Goal: Task Accomplishment & Management: Use online tool/utility

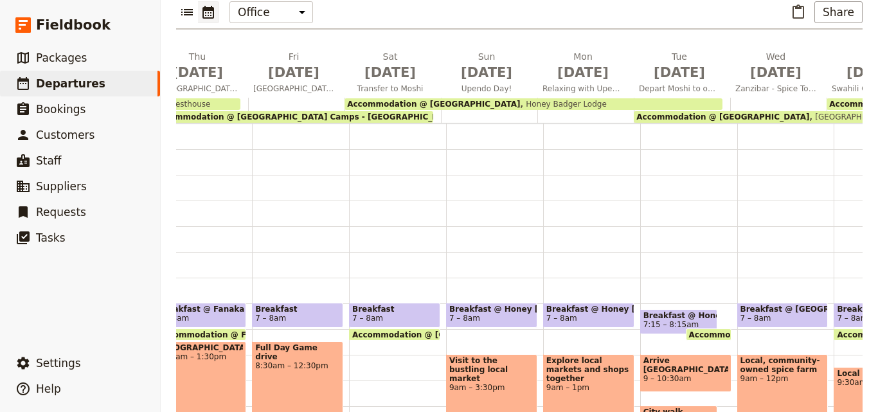
scroll to position [187, 0]
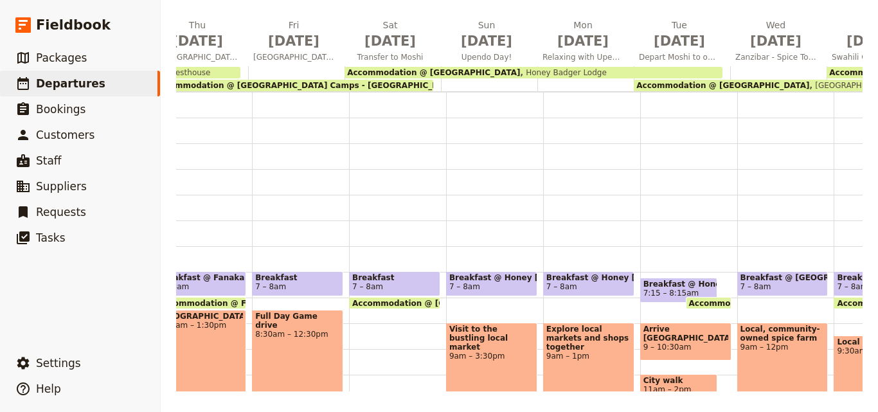
click at [718, 81] on span "Accommodation @ [GEOGRAPHIC_DATA]" at bounding box center [723, 85] width 173 height 9
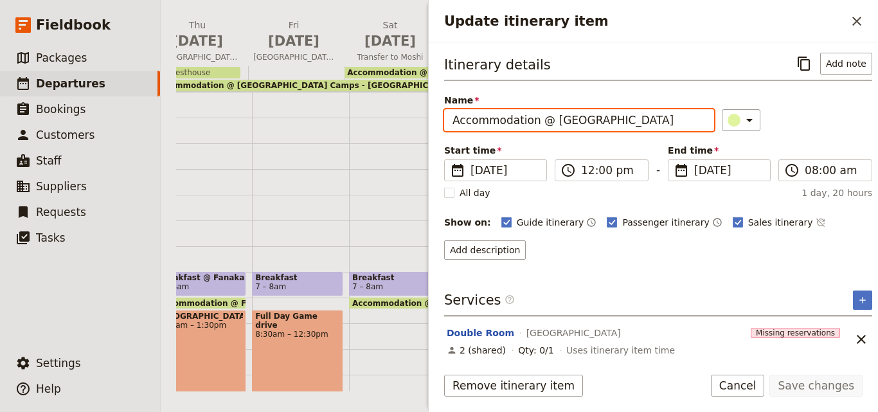
drag, startPoint x: 668, startPoint y: 121, endPoint x: 547, endPoint y: 123, distance: 120.9
click at [547, 123] on input "Accommodation @ [GEOGRAPHIC_DATA]" at bounding box center [579, 120] width 270 height 22
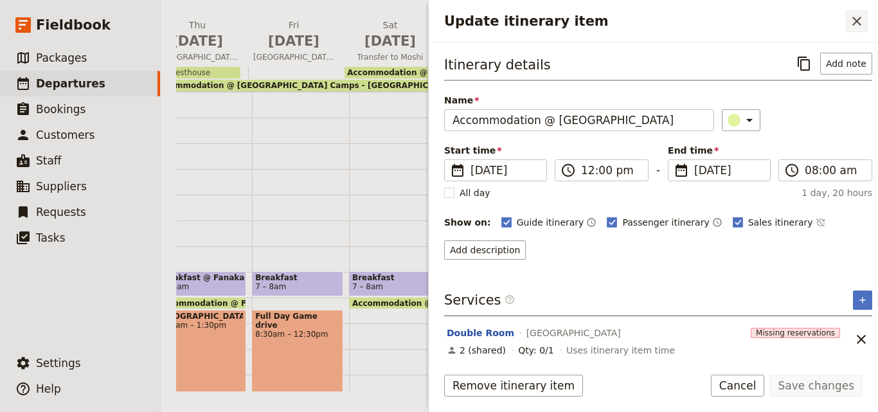
click at [855, 14] on icon "Close drawer" at bounding box center [856, 21] width 15 height 15
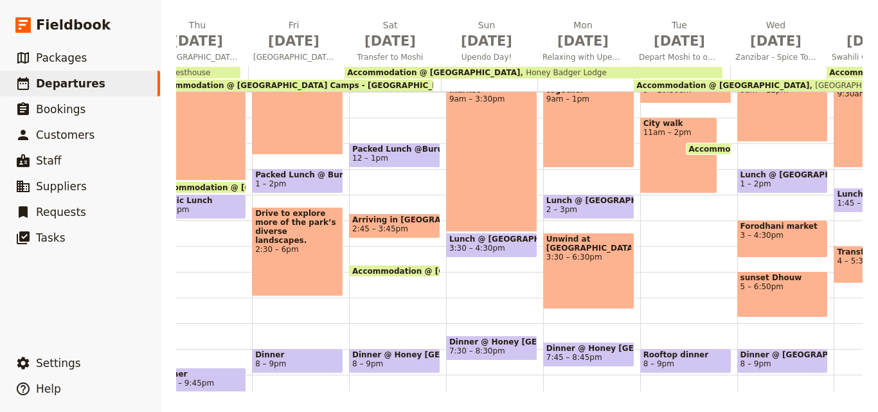
scroll to position [327, 0]
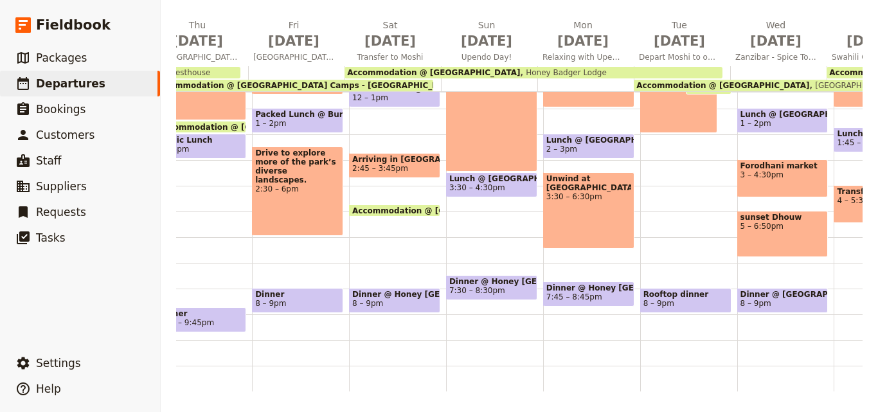
click at [688, 290] on span "Rooftop dinner" at bounding box center [686, 294] width 85 height 9
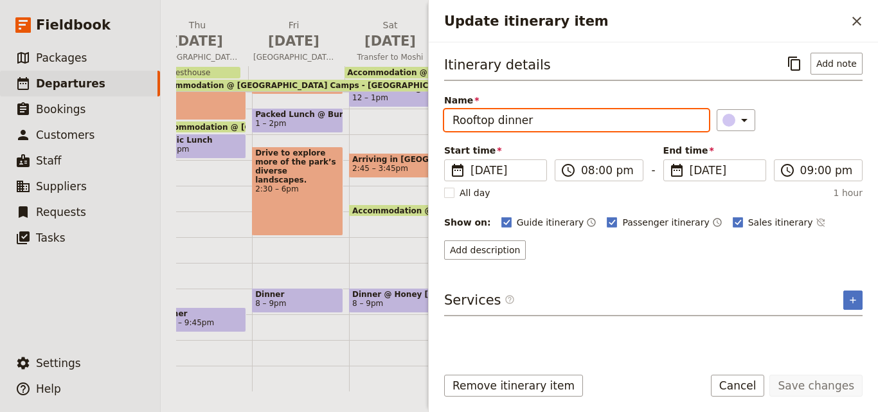
drag, startPoint x: 630, startPoint y: 121, endPoint x: 448, endPoint y: 112, distance: 181.6
click at [448, 112] on input "Rooftop dinner" at bounding box center [576, 120] width 265 height 22
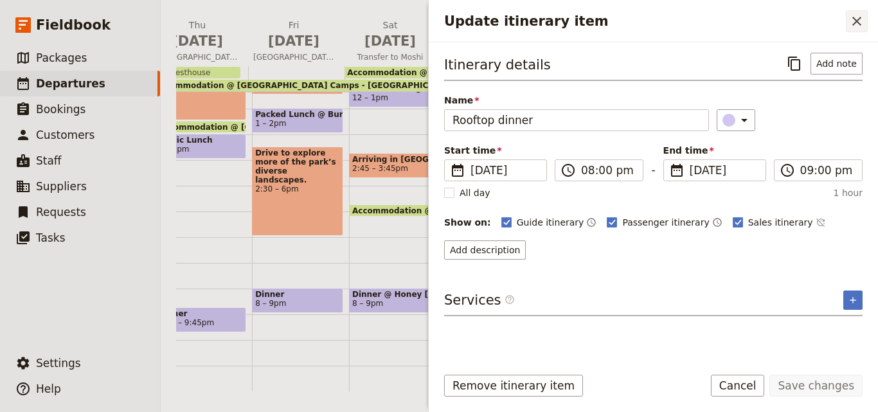
click at [858, 12] on button "​" at bounding box center [857, 21] width 22 height 22
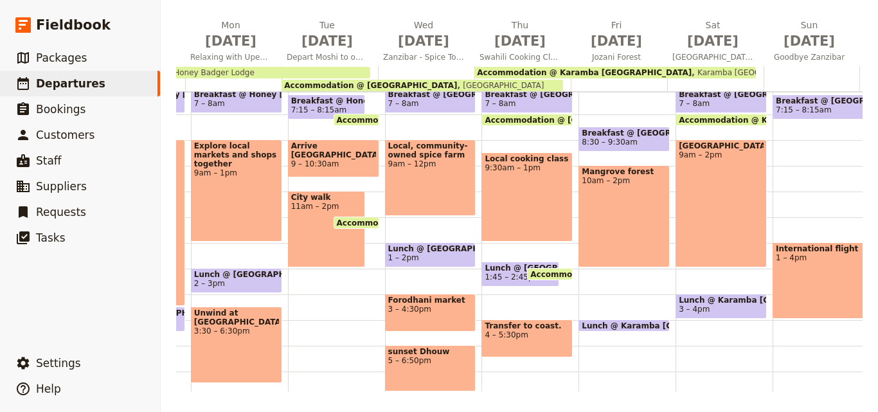
scroll to position [134, 0]
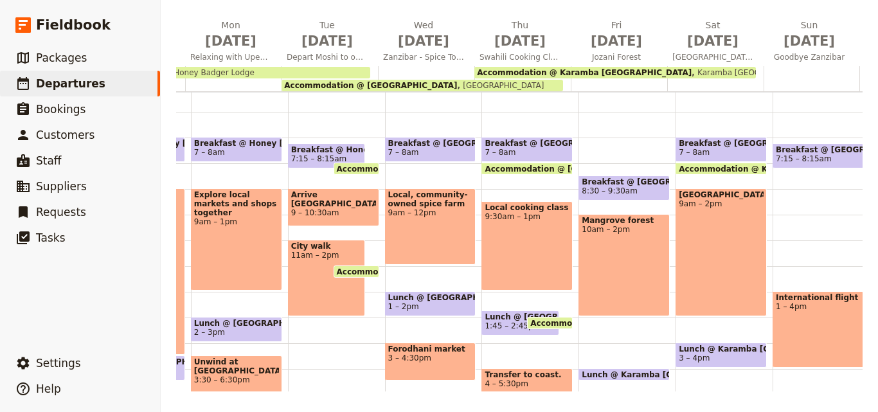
click at [400, 238] on div "Local, community-owned spice farm 9am – 12pm" at bounding box center [430, 226] width 91 height 77
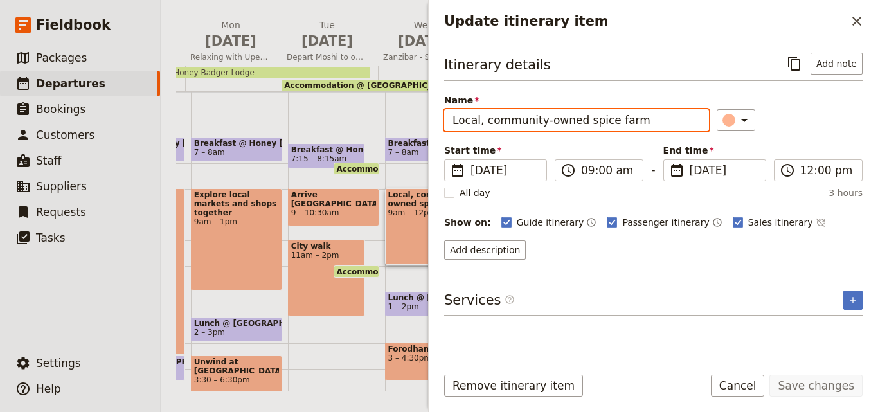
drag, startPoint x: 575, startPoint y: 120, endPoint x: 635, endPoint y: 116, distance: 59.9
click at [635, 116] on input "Local, community-owned spice farm" at bounding box center [576, 120] width 265 height 22
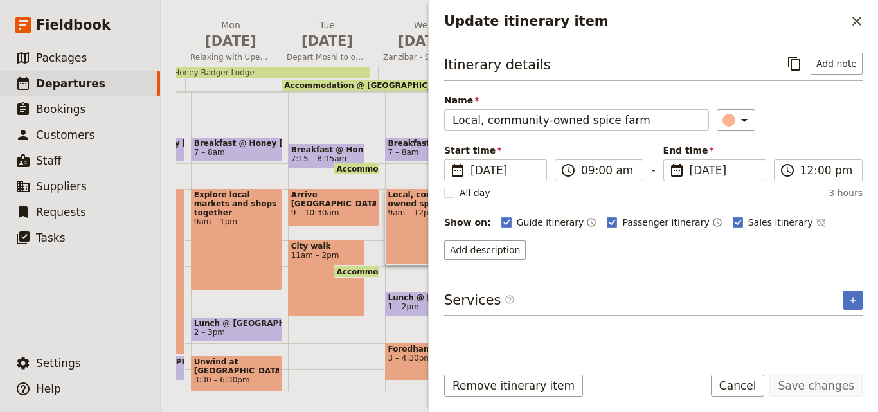
click at [846, 32] on div "Update itinerary item ​" at bounding box center [653, 21] width 449 height 42
click at [852, 25] on icon "Close drawer" at bounding box center [856, 21] width 15 height 15
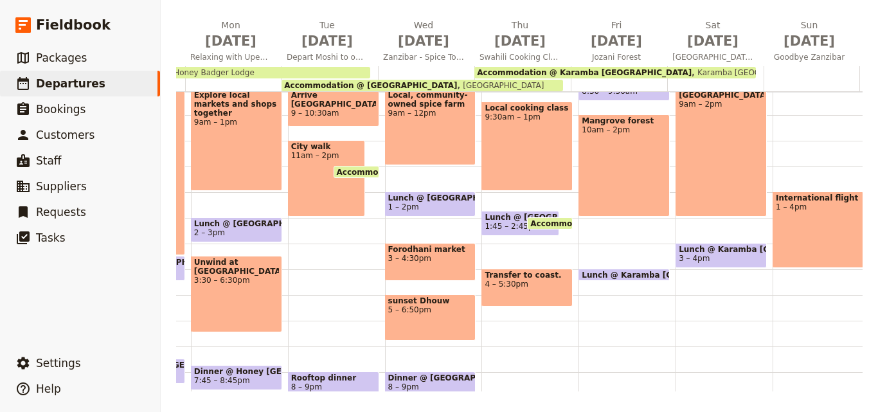
scroll to position [243, 0]
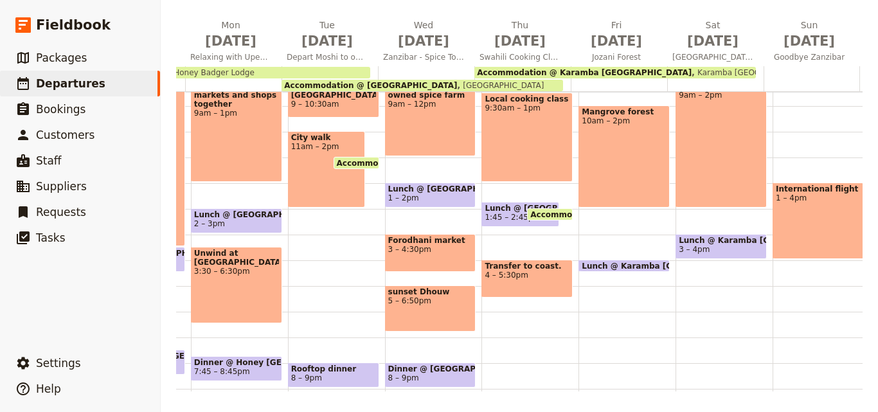
click at [401, 248] on span "3 – 4:30pm" at bounding box center [430, 249] width 85 height 9
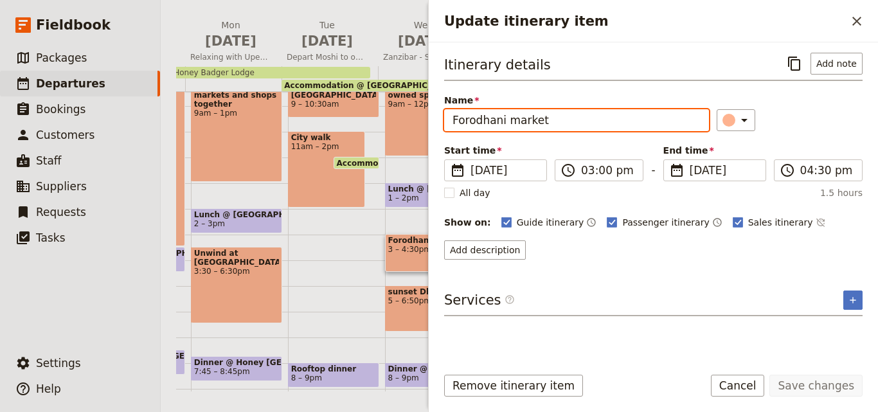
drag, startPoint x: 548, startPoint y: 120, endPoint x: 435, endPoint y: 118, distance: 112.6
click at [435, 118] on div "Itinerary details ​ Add note Name Forodhani market ​ Start time ​ [DATE] [DATE]…" at bounding box center [653, 198] width 449 height 313
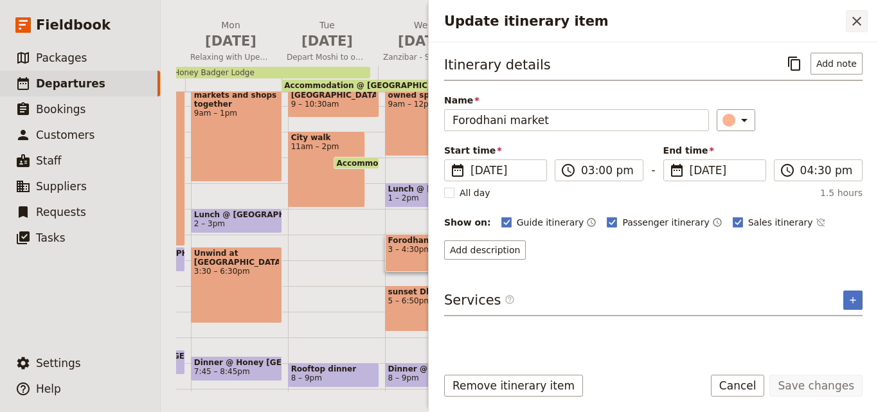
click at [852, 28] on icon "Close drawer" at bounding box center [856, 21] width 15 height 15
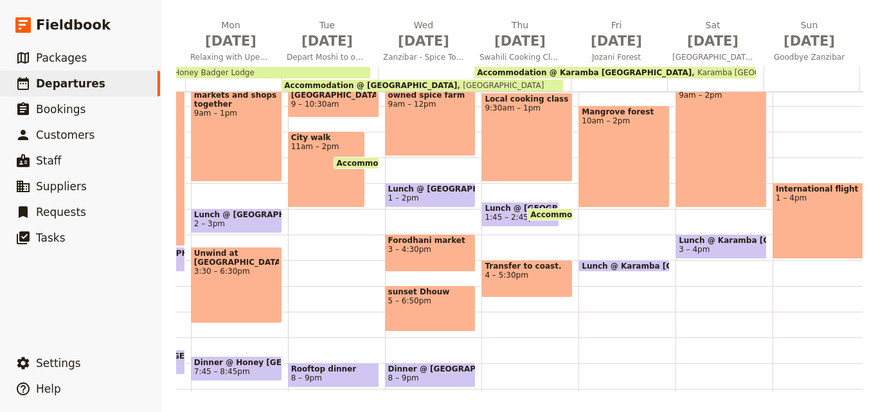
click at [401, 294] on span "sunset Dhouw" at bounding box center [430, 291] width 85 height 9
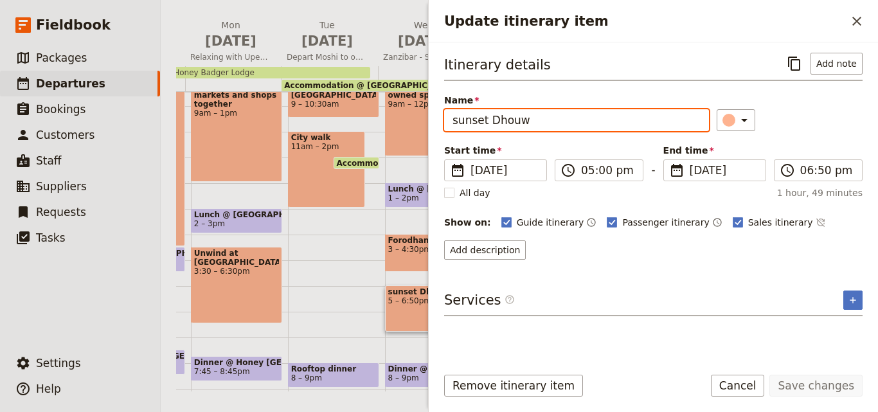
drag, startPoint x: 542, startPoint y: 122, endPoint x: 440, endPoint y: 112, distance: 102.1
click at [440, 112] on div "Itinerary details ​ Add note Name sunset Dhouw ​ Start time ​ [DATE] [DATE] [DA…" at bounding box center [653, 198] width 449 height 313
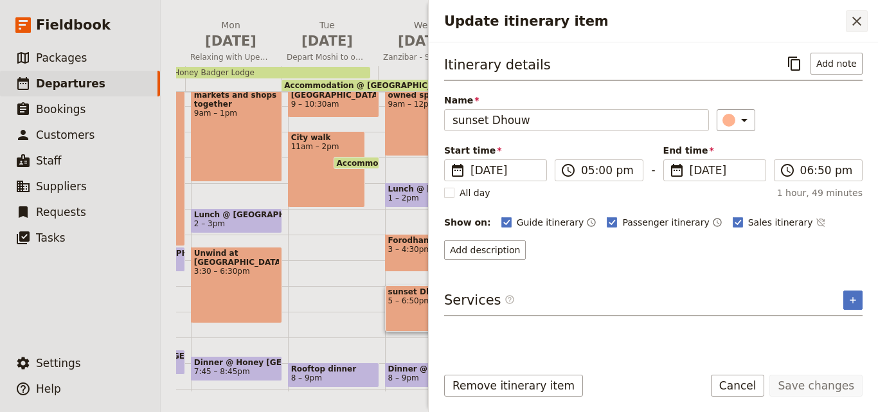
click at [865, 30] on button "​" at bounding box center [857, 21] width 22 height 22
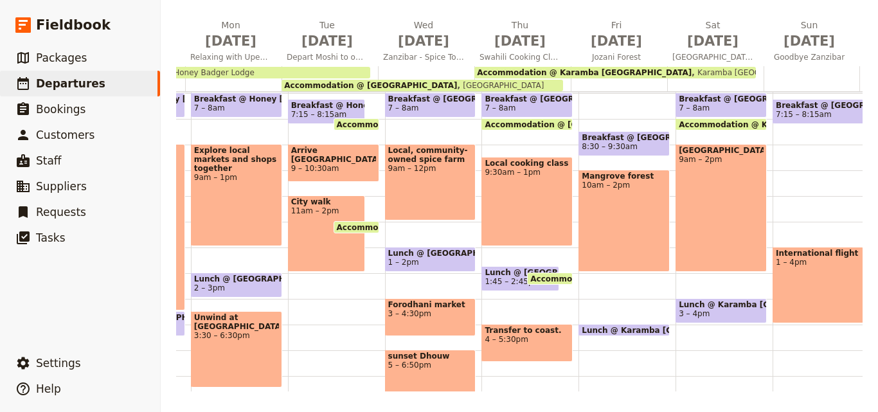
scroll to position [114, 0]
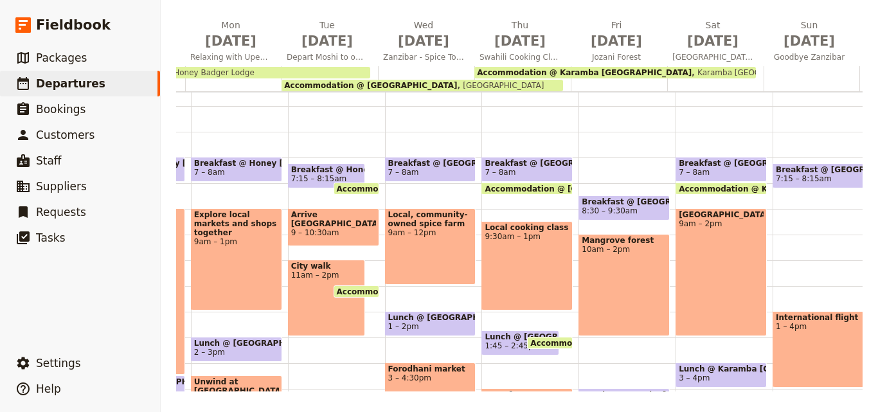
click at [511, 246] on div "Local cooking class 9:30am – 1pm" at bounding box center [527, 265] width 91 height 89
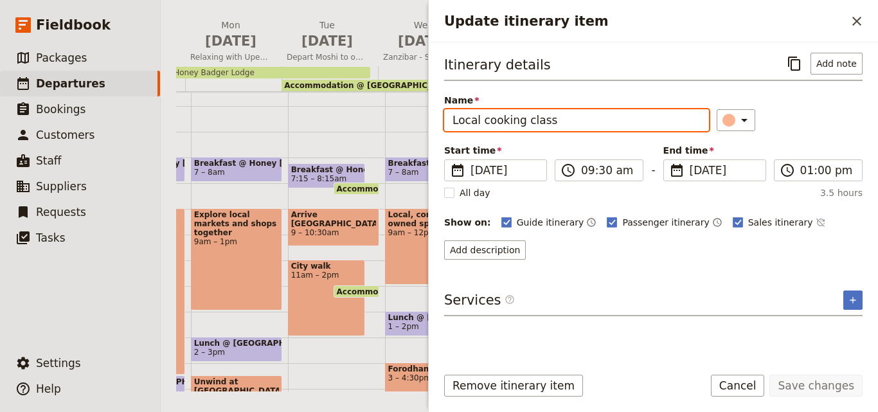
drag, startPoint x: 561, startPoint y: 123, endPoint x: 450, endPoint y: 119, distance: 111.3
click at [450, 119] on input "Local cooking class" at bounding box center [576, 120] width 265 height 22
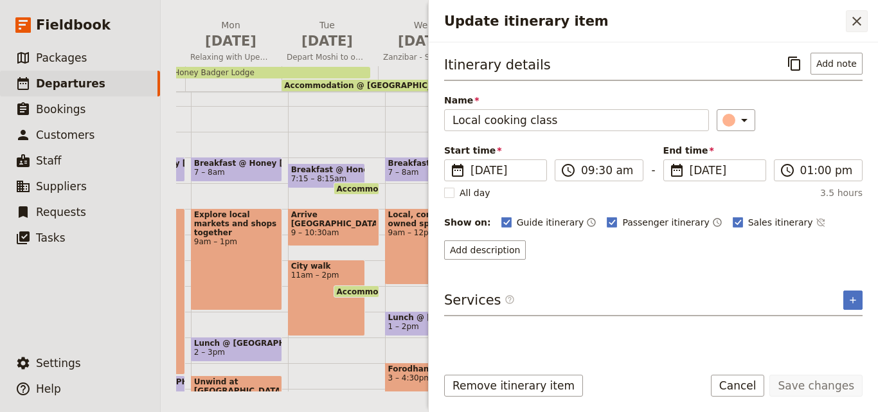
click at [857, 32] on button "​" at bounding box center [857, 21] width 22 height 22
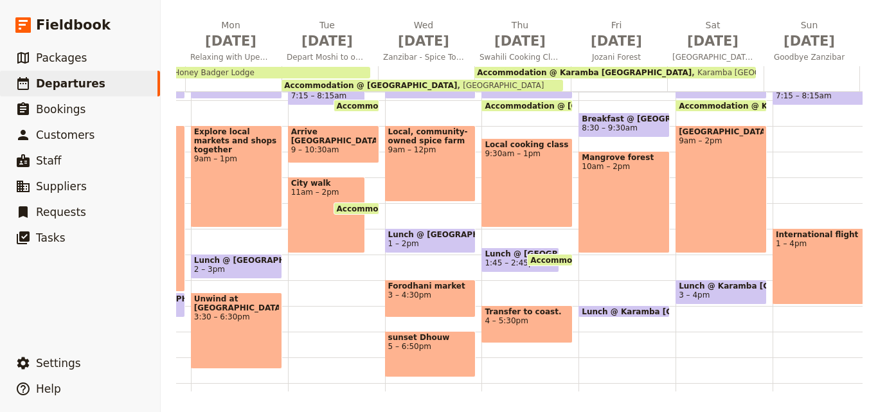
scroll to position [179, 0]
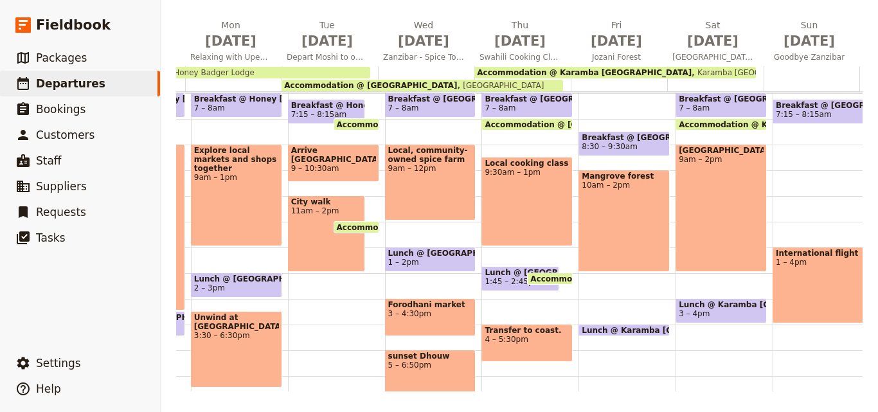
click at [613, 216] on div "Mangrove forest 10am – 2pm" at bounding box center [624, 221] width 91 height 102
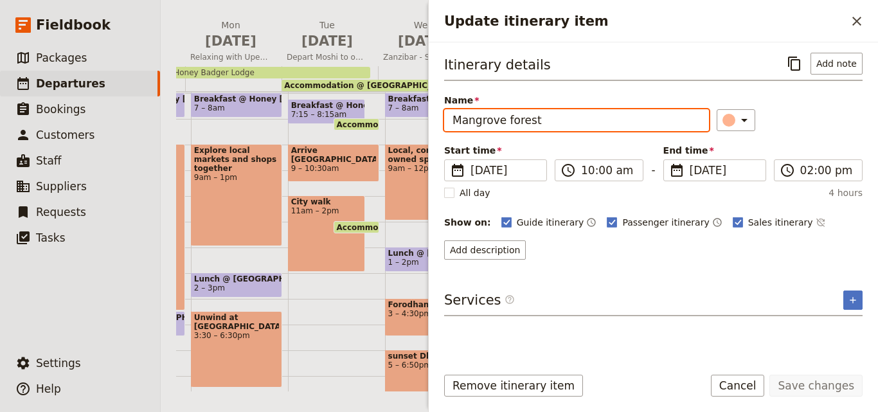
drag, startPoint x: 570, startPoint y: 118, endPoint x: 447, endPoint y: 120, distance: 122.8
click at [447, 120] on input "Mangrove forest" at bounding box center [576, 120] width 265 height 22
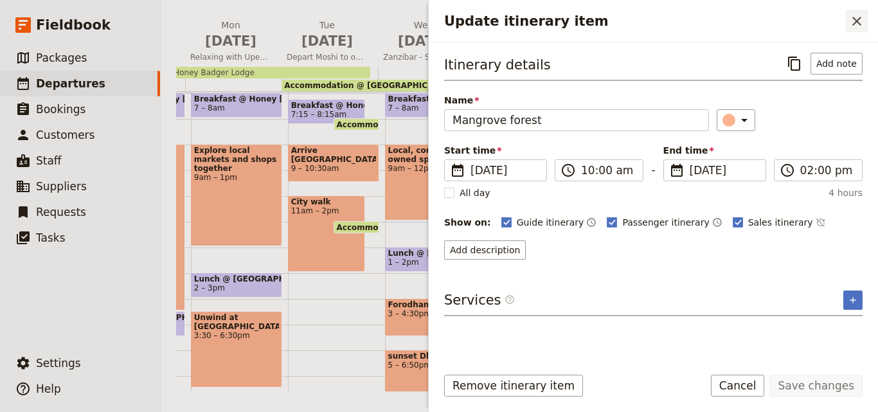
click at [859, 21] on icon "Close drawer" at bounding box center [856, 21] width 15 height 15
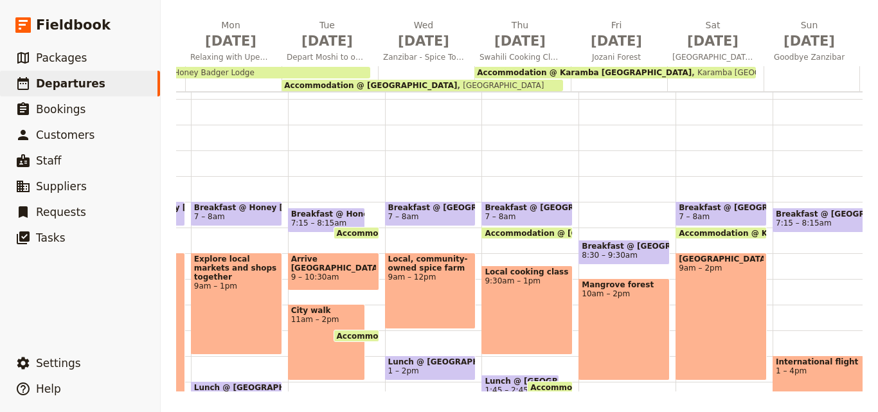
scroll to position [6, 0]
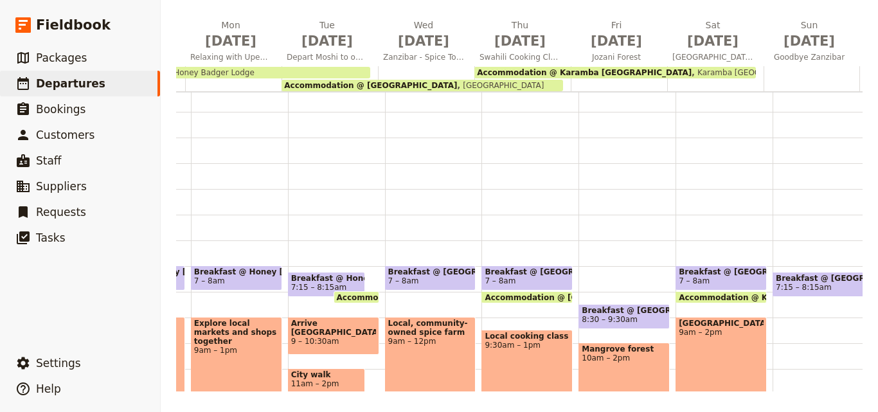
click at [692, 72] on span "Karamba [GEOGRAPHIC_DATA]" at bounding box center [754, 72] width 124 height 9
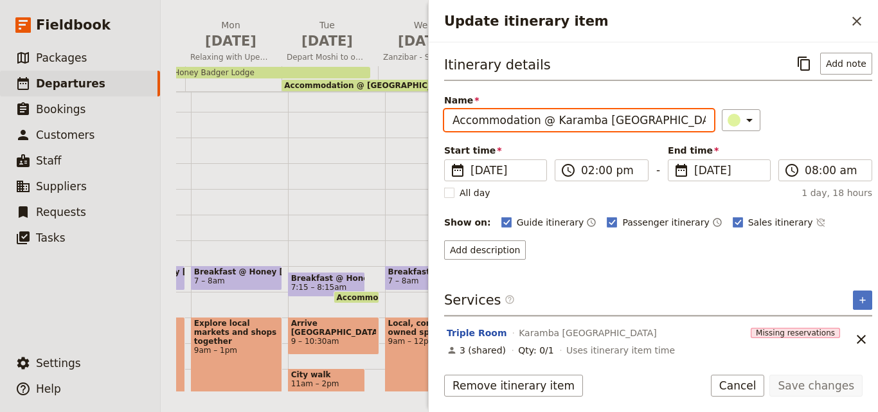
drag, startPoint x: 639, startPoint y: 118, endPoint x: 548, endPoint y: 120, distance: 90.7
click at [548, 120] on input "Accommodation @ Karamba [GEOGRAPHIC_DATA]" at bounding box center [579, 120] width 270 height 22
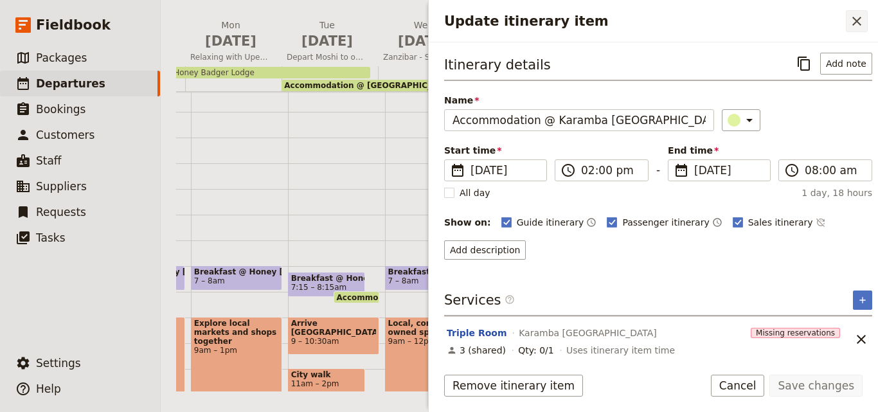
click at [855, 28] on icon "Close drawer" at bounding box center [856, 21] width 15 height 15
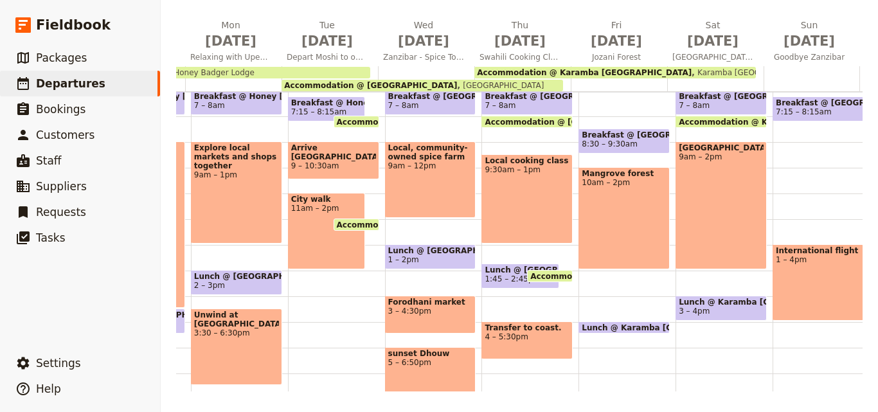
scroll to position [134, 0]
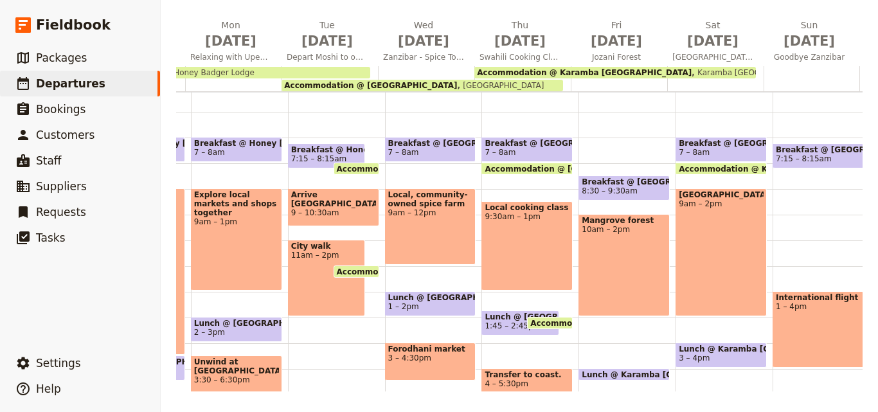
click at [706, 233] on div "[GEOGRAPHIC_DATA] 9am – 2pm" at bounding box center [721, 252] width 91 height 128
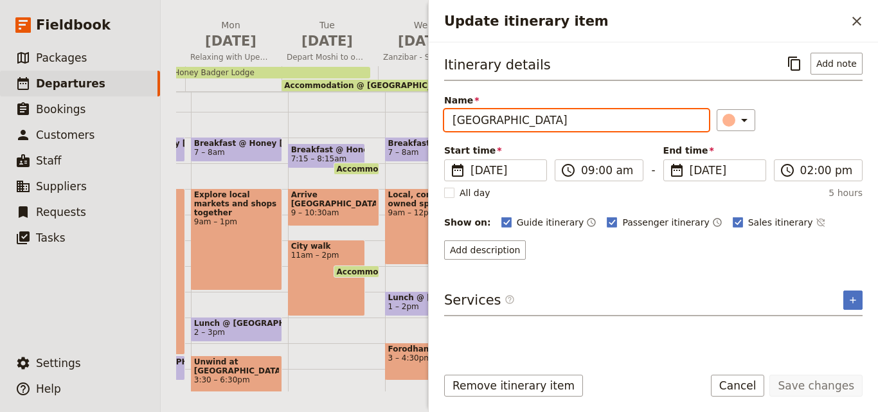
drag, startPoint x: 595, startPoint y: 120, endPoint x: 437, endPoint y: 116, distance: 157.6
click at [437, 116] on div "Itinerary details ​ Add note Name [GEOGRAPHIC_DATA] beach ​ Start time ​ [DATE]…" at bounding box center [653, 198] width 449 height 313
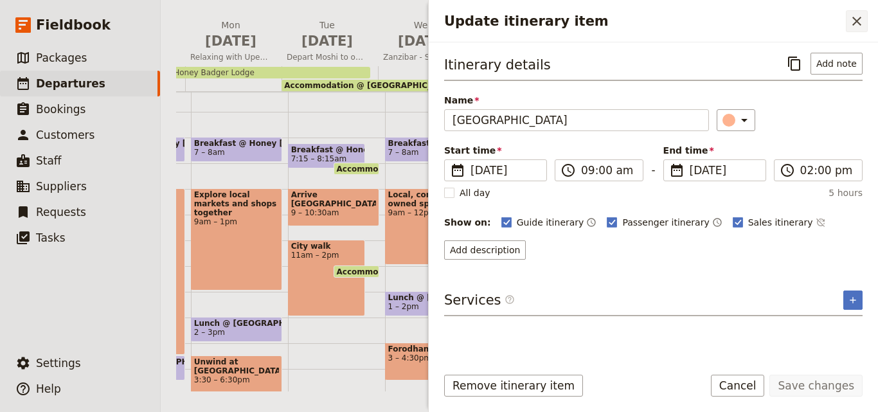
click at [861, 31] on button "​" at bounding box center [857, 21] width 22 height 22
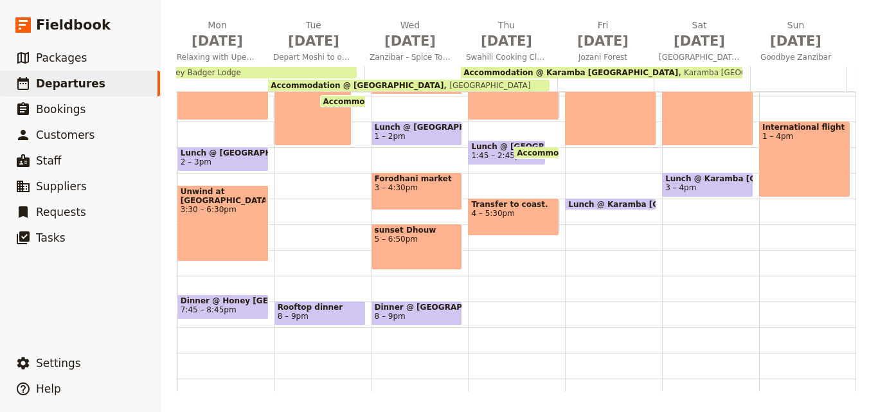
scroll to position [327, 0]
